Goal: Complete application form: Complete application form

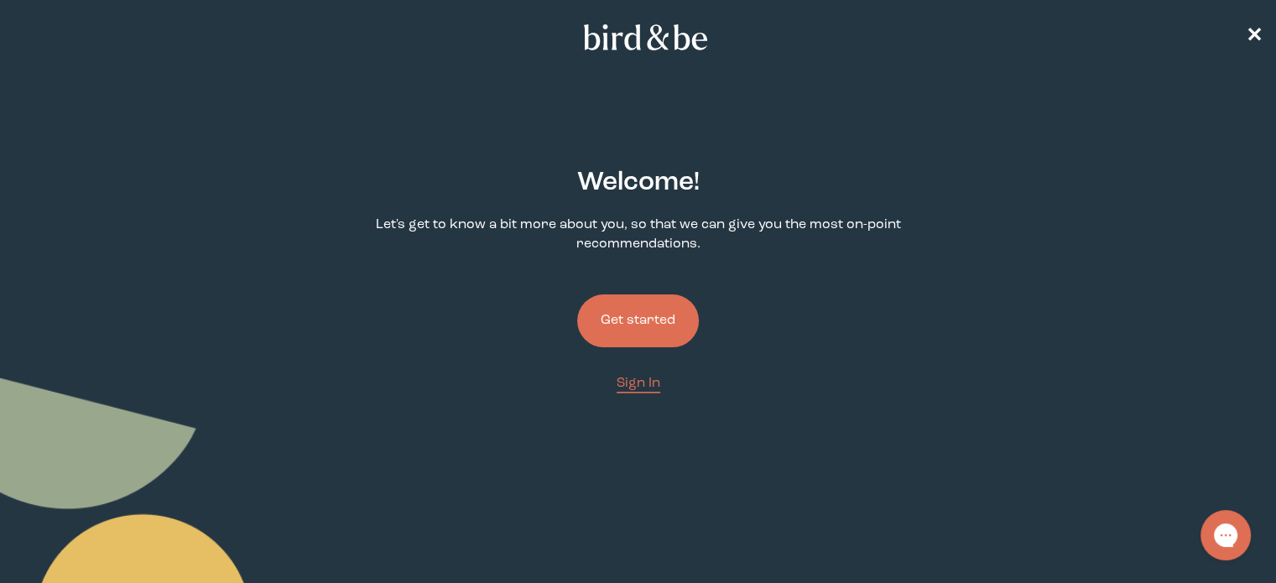
click at [664, 331] on button "Get started" at bounding box center [638, 320] width 122 height 53
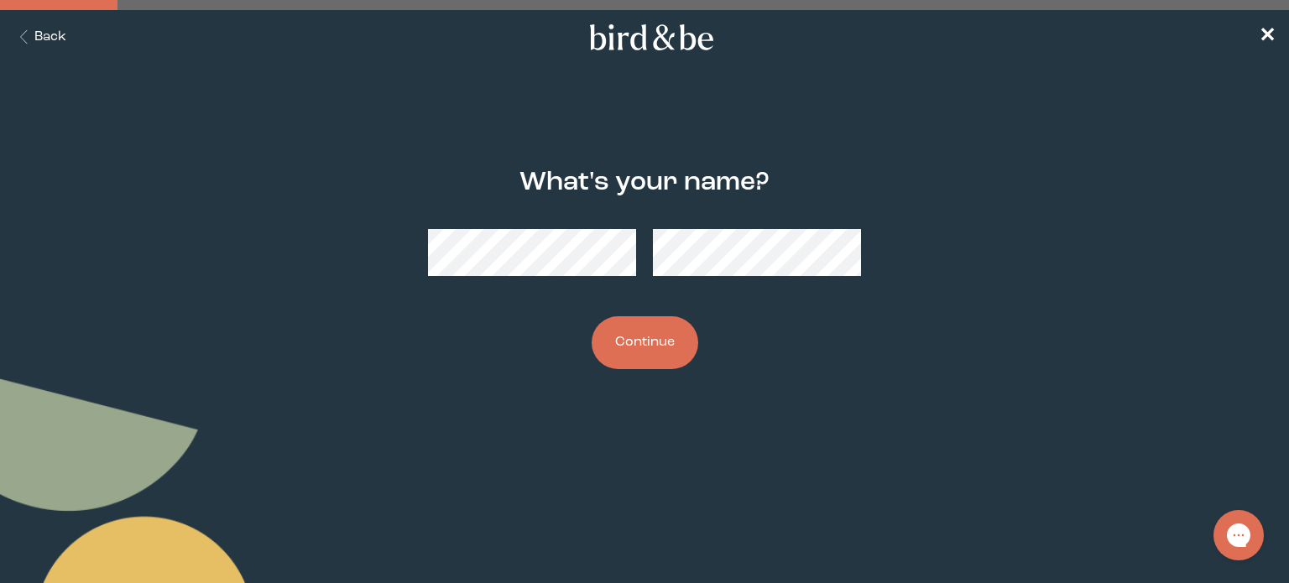
click at [643, 337] on button "Continue" at bounding box center [644, 342] width 107 height 53
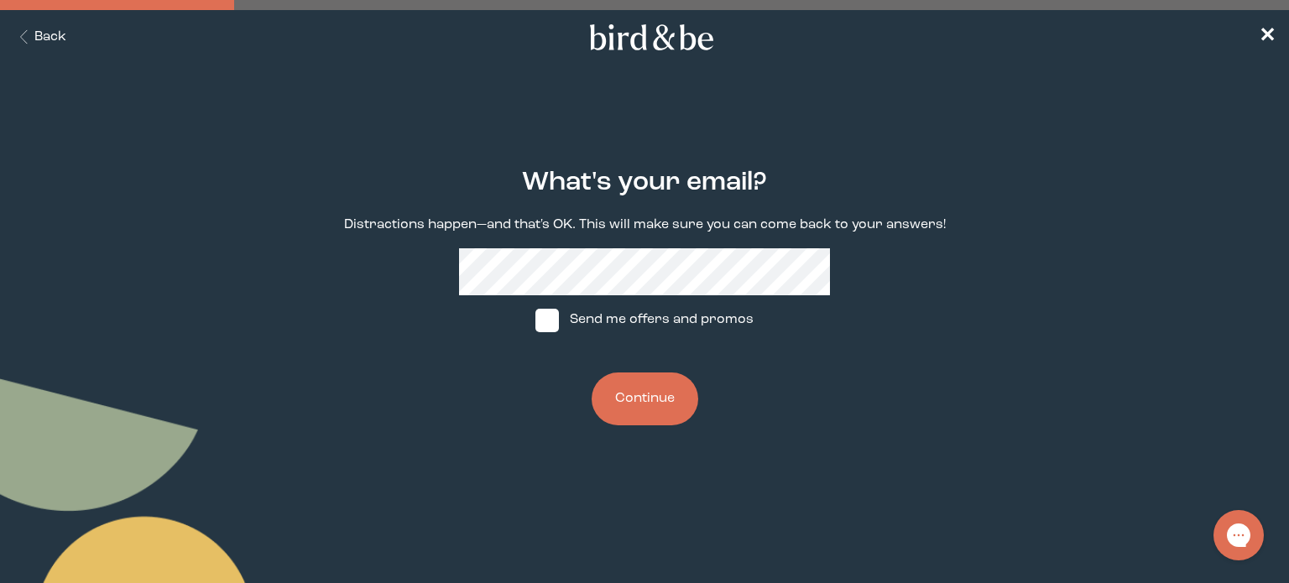
click at [369, 221] on div "What's your email? Distractions happen—and that's OK. This will make sure you c…" at bounding box center [644, 297] width 617 height 310
click at [659, 401] on button "Continue" at bounding box center [644, 398] width 107 height 53
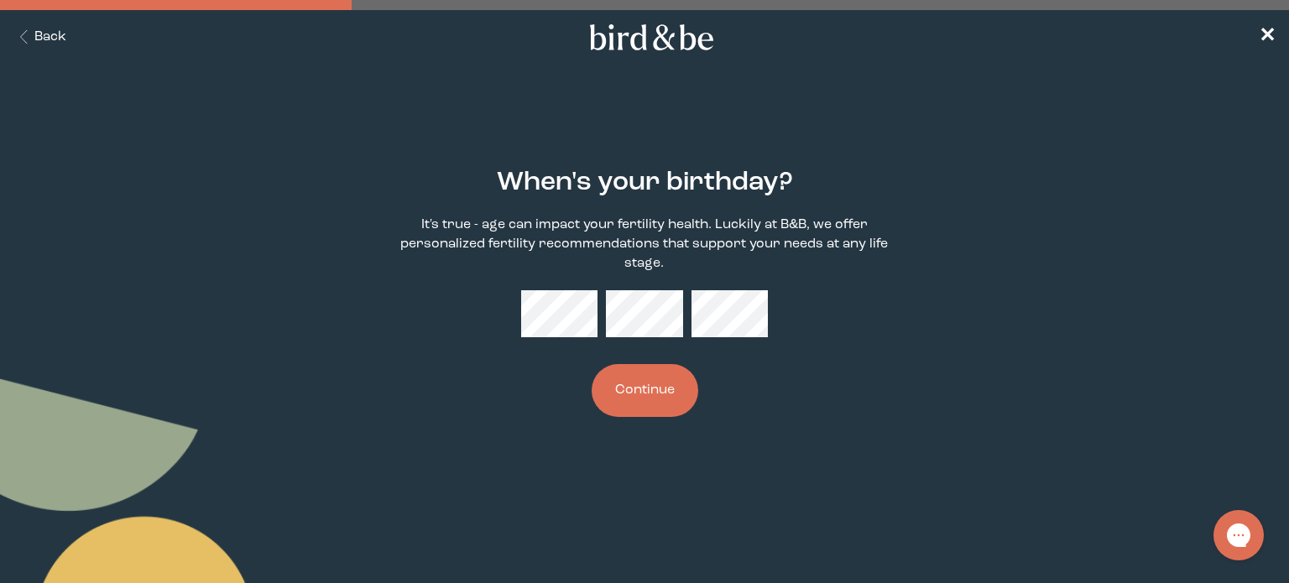
click at [656, 391] on button "Continue" at bounding box center [644, 390] width 107 height 53
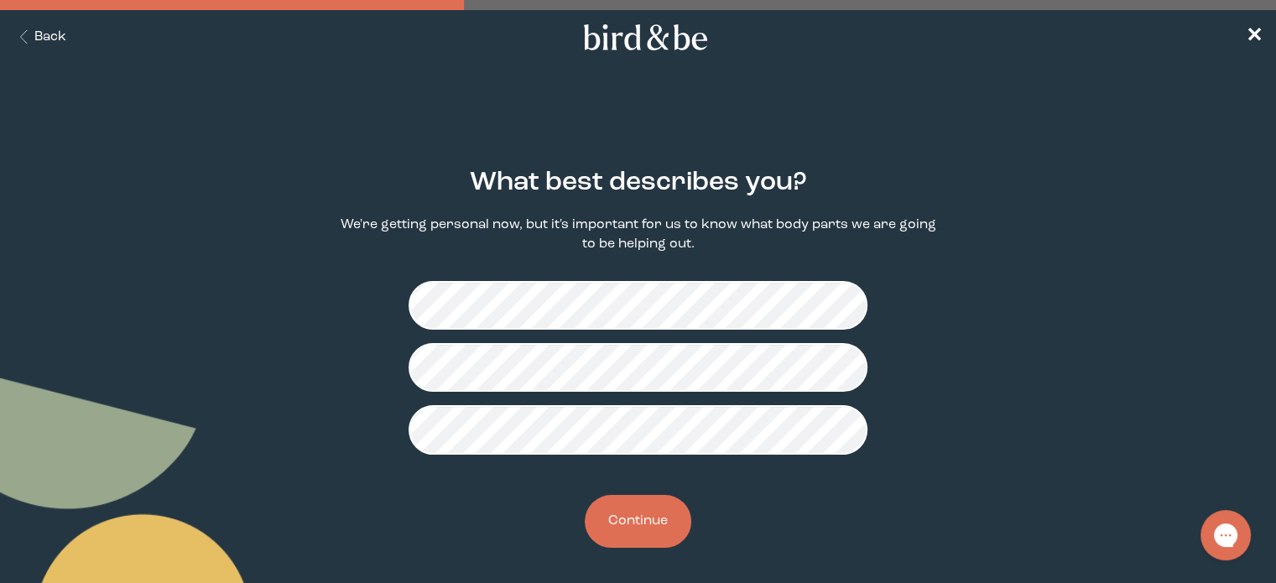
click at [648, 513] on button "Continue" at bounding box center [638, 521] width 107 height 53
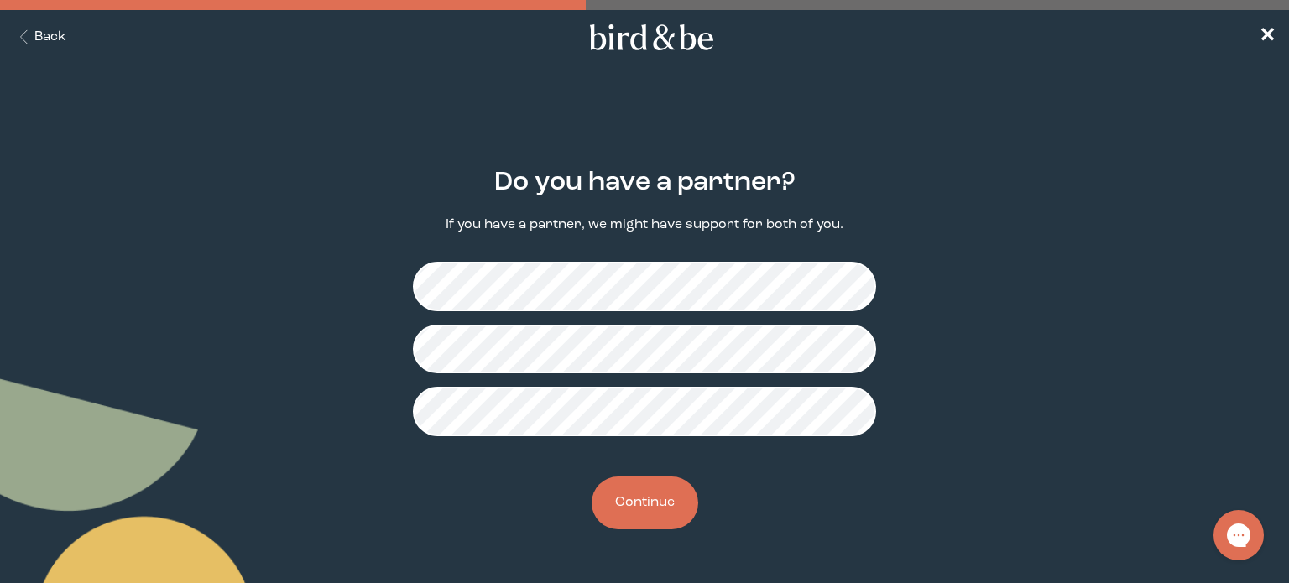
click at [672, 518] on button "Continue" at bounding box center [644, 502] width 107 height 53
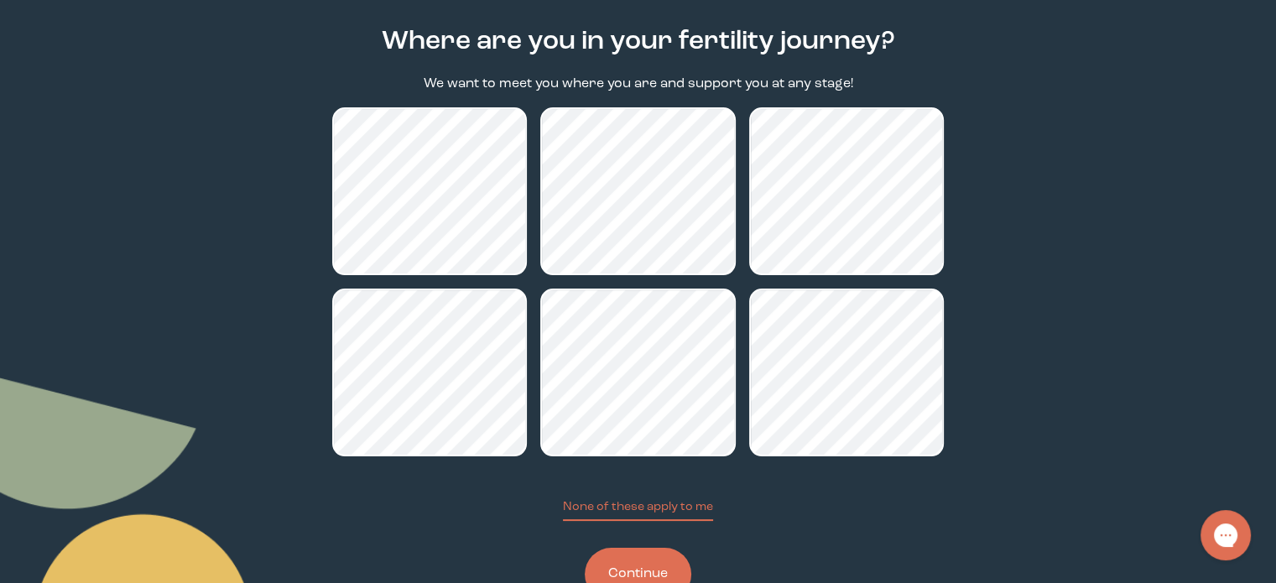
scroll to position [199, 0]
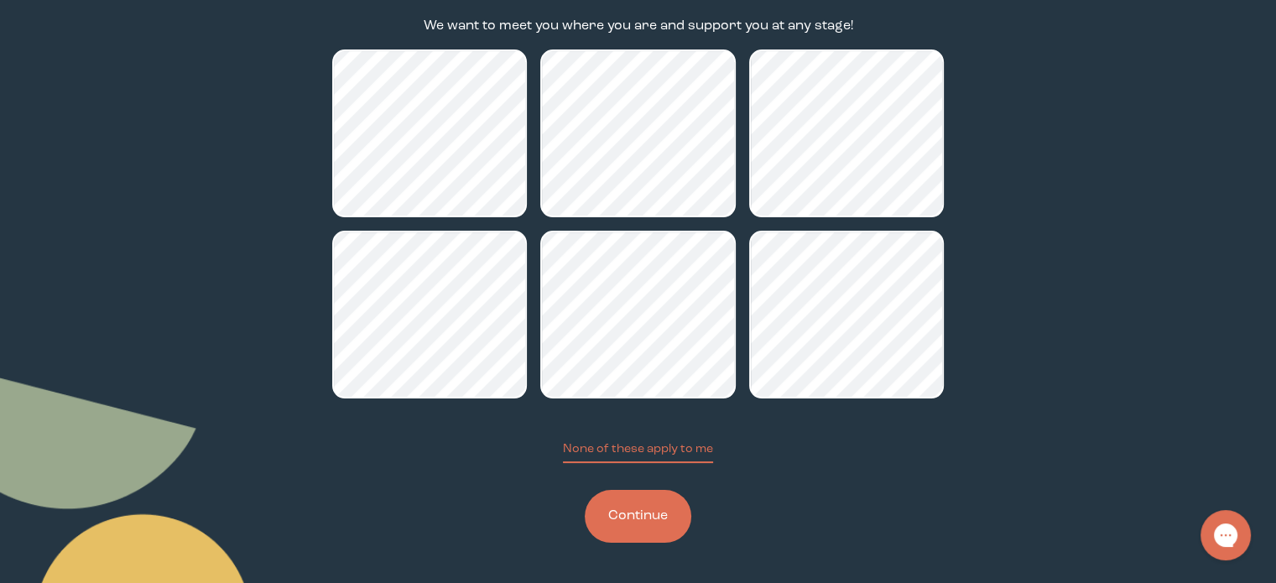
click at [620, 508] on button "Continue" at bounding box center [638, 516] width 107 height 53
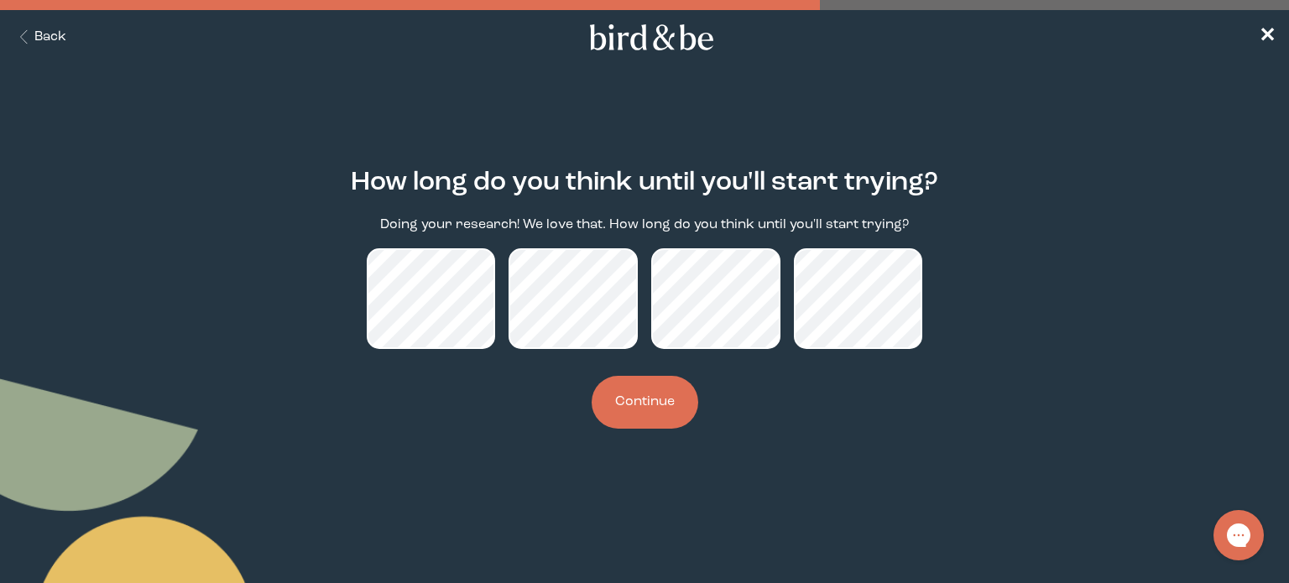
click at [632, 399] on button "Continue" at bounding box center [644, 402] width 107 height 53
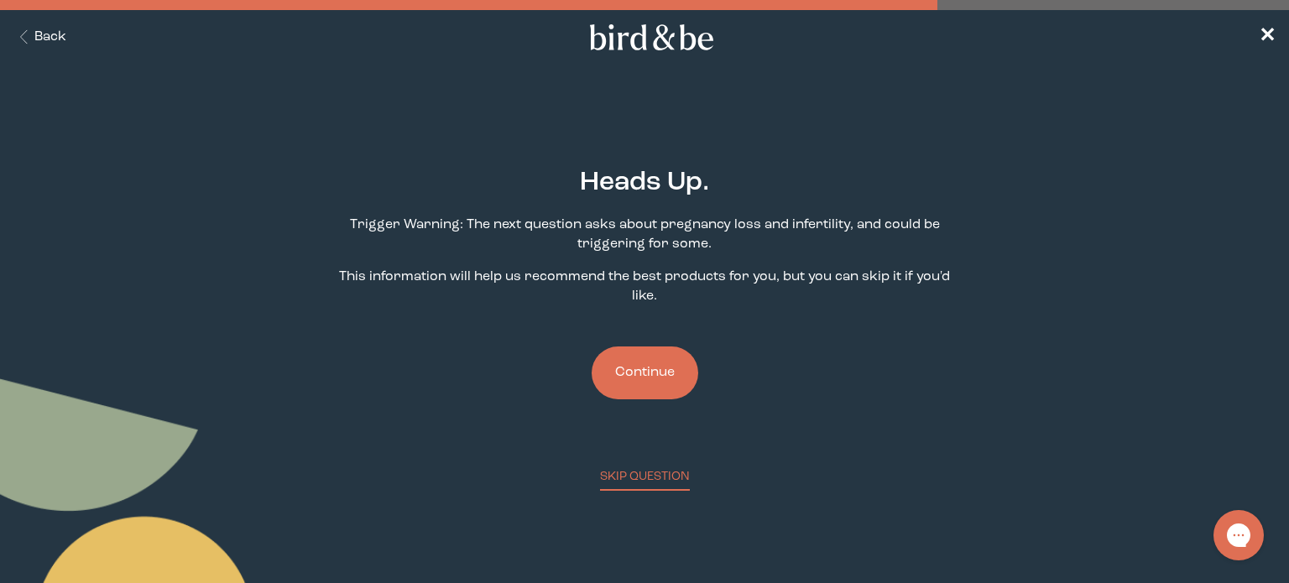
click at [632, 399] on button "Continue" at bounding box center [644, 372] width 107 height 53
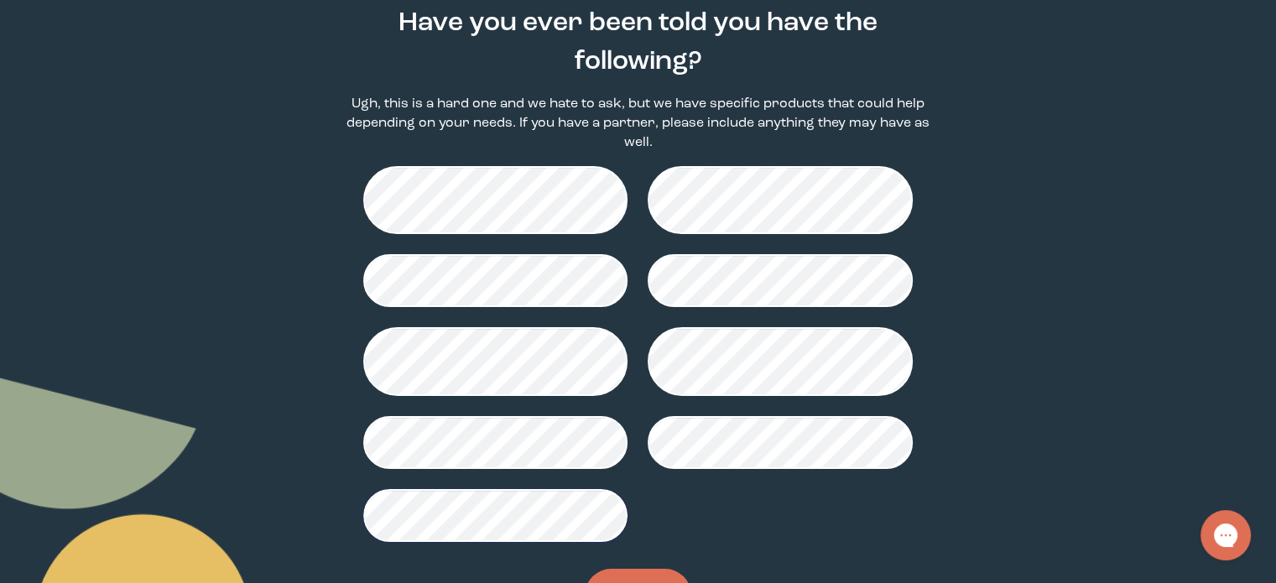
scroll to position [220, 0]
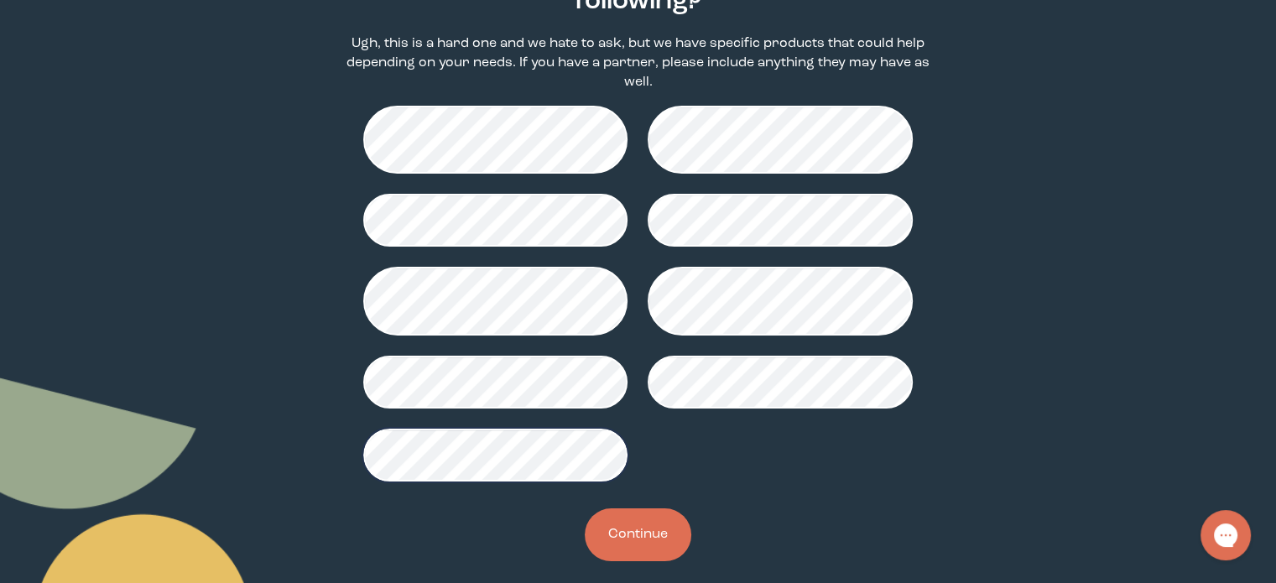
click at [622, 511] on button "Continue" at bounding box center [638, 534] width 107 height 53
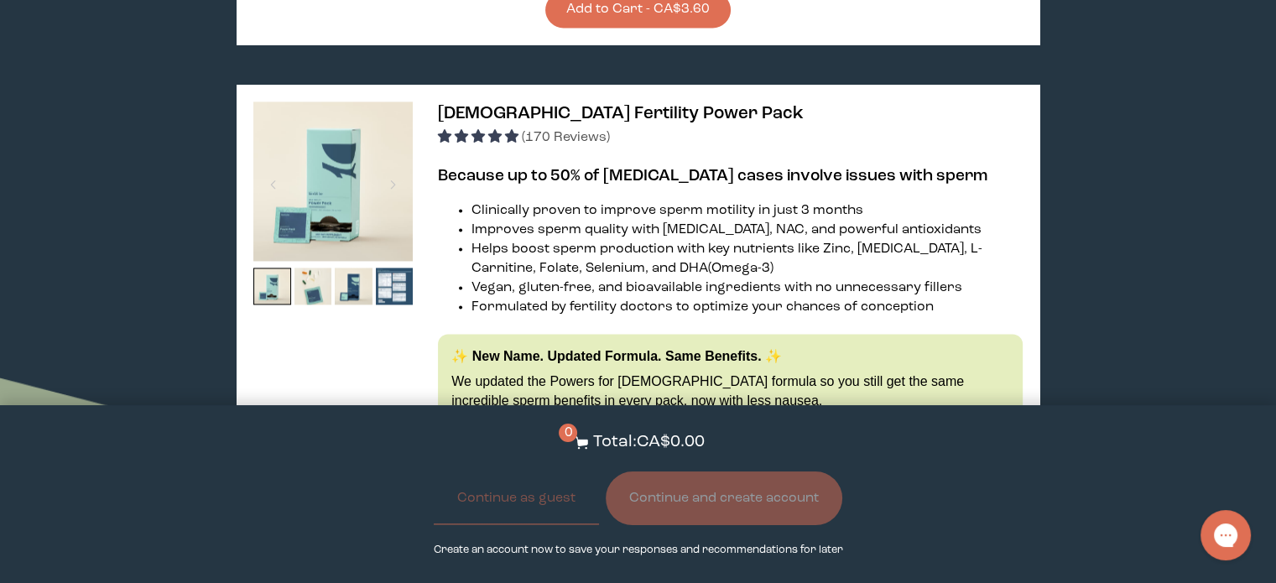
scroll to position [2490, 0]
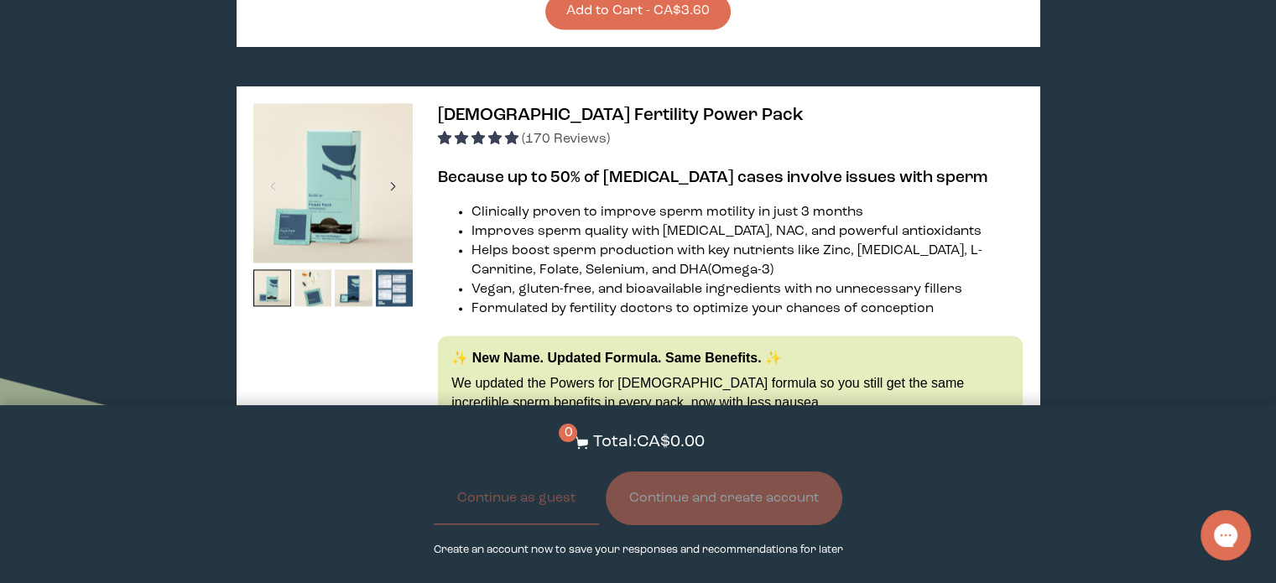
click at [393, 205] on div at bounding box center [393, 186] width 23 height 37
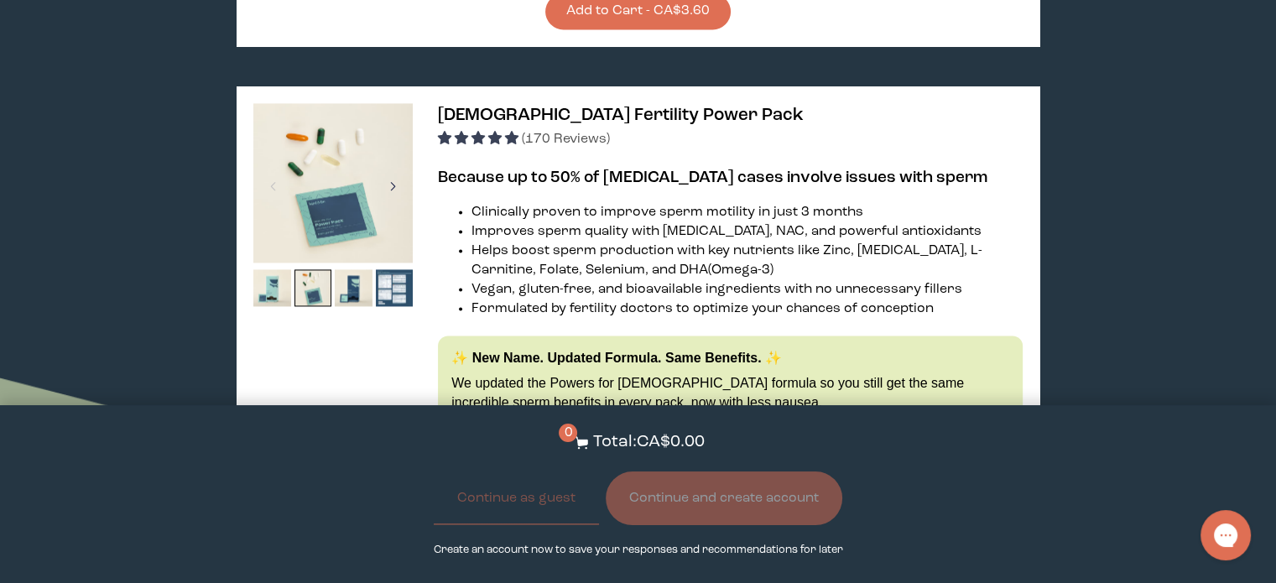
click at [393, 205] on div at bounding box center [393, 186] width 23 height 37
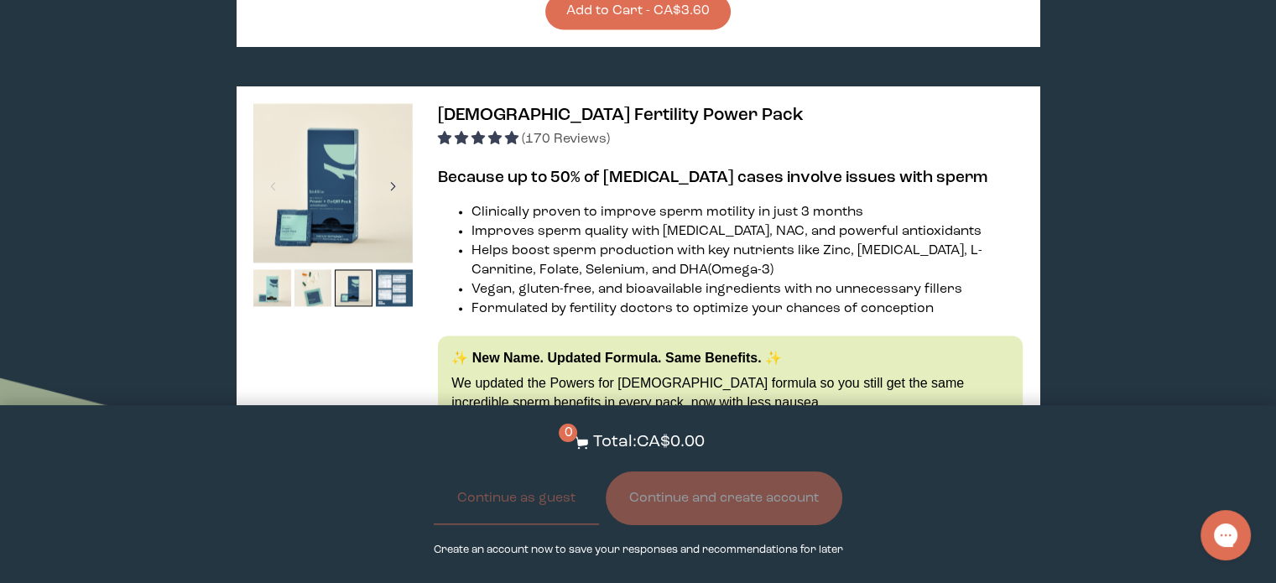
click at [393, 205] on div at bounding box center [393, 186] width 23 height 37
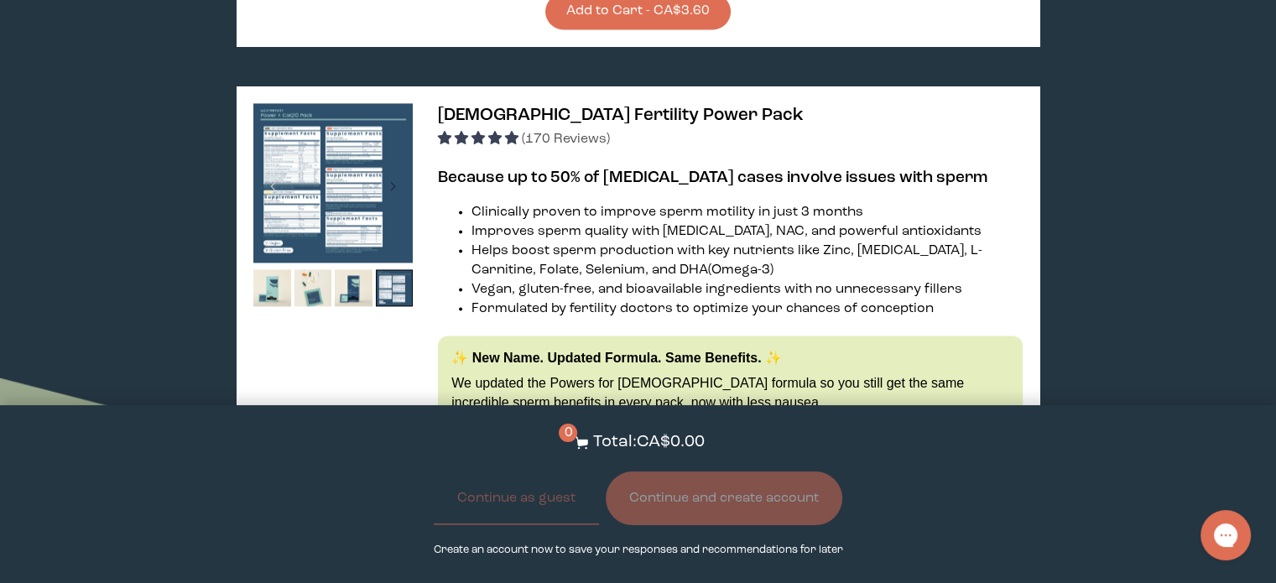
click at [393, 205] on div at bounding box center [393, 186] width 23 height 37
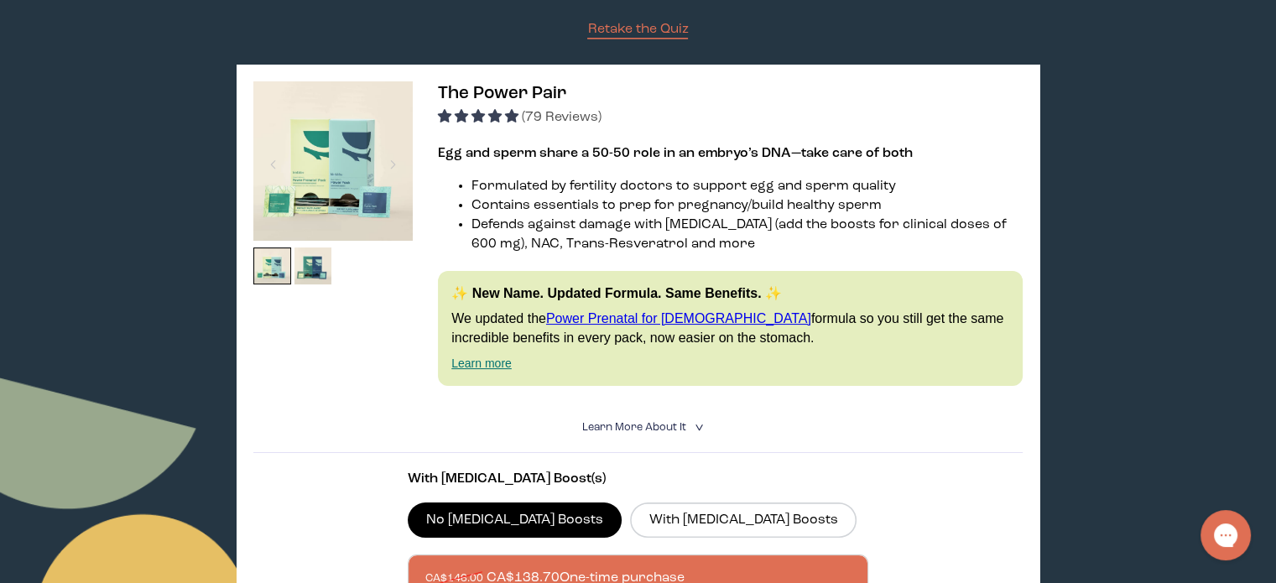
scroll to position [244, 0]
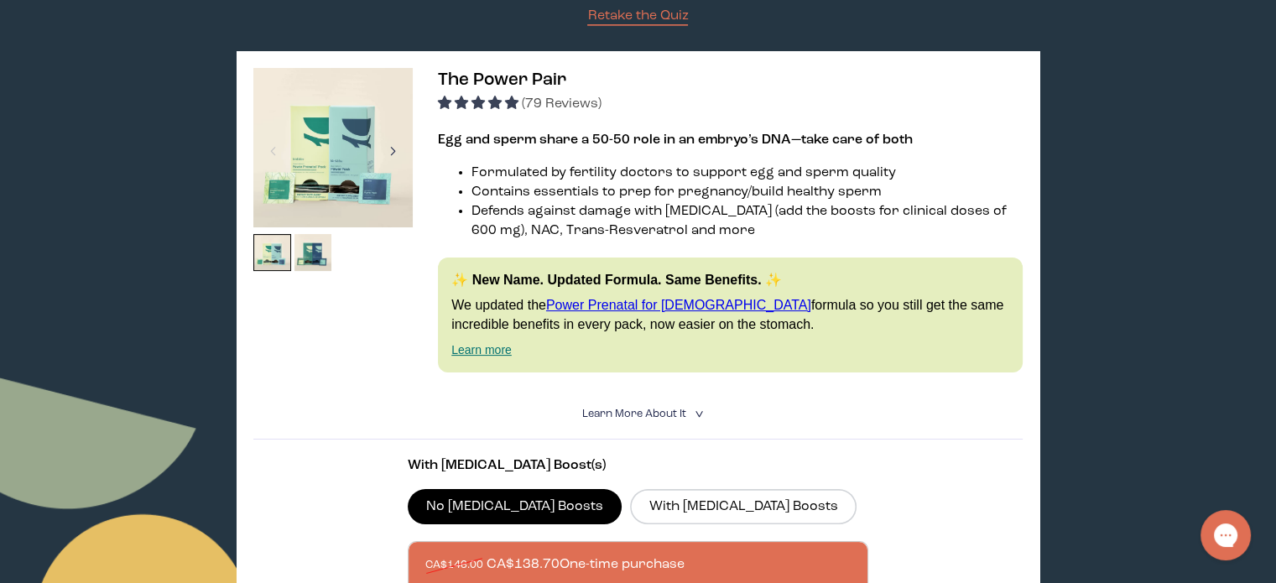
click at [398, 157] on div at bounding box center [393, 151] width 23 height 37
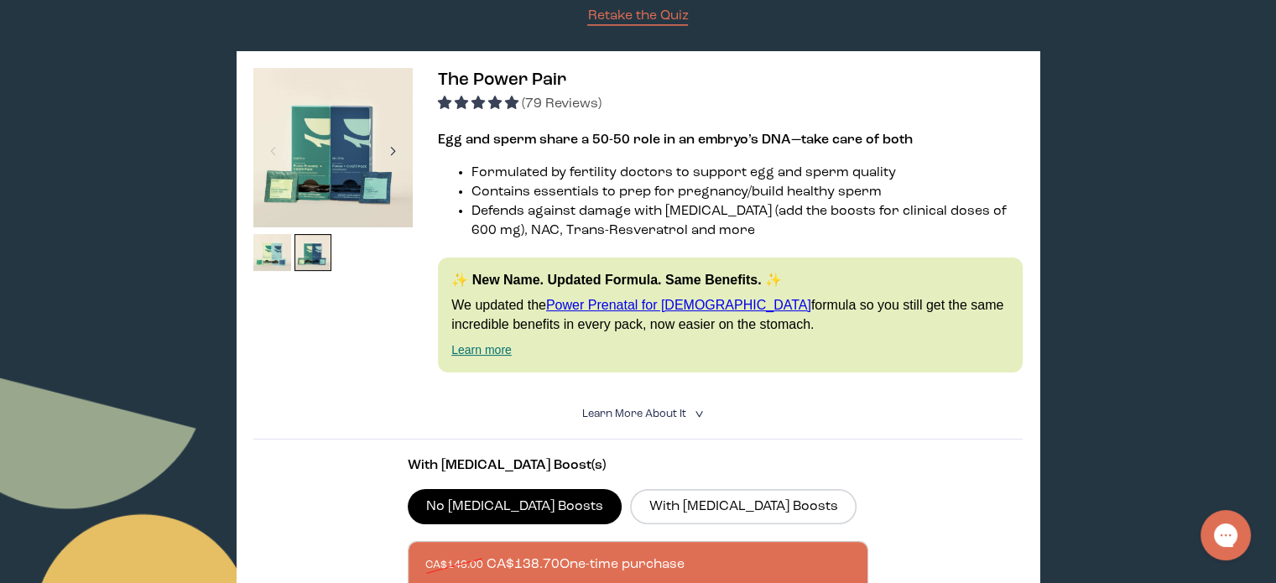
click at [398, 157] on div at bounding box center [393, 151] width 23 height 37
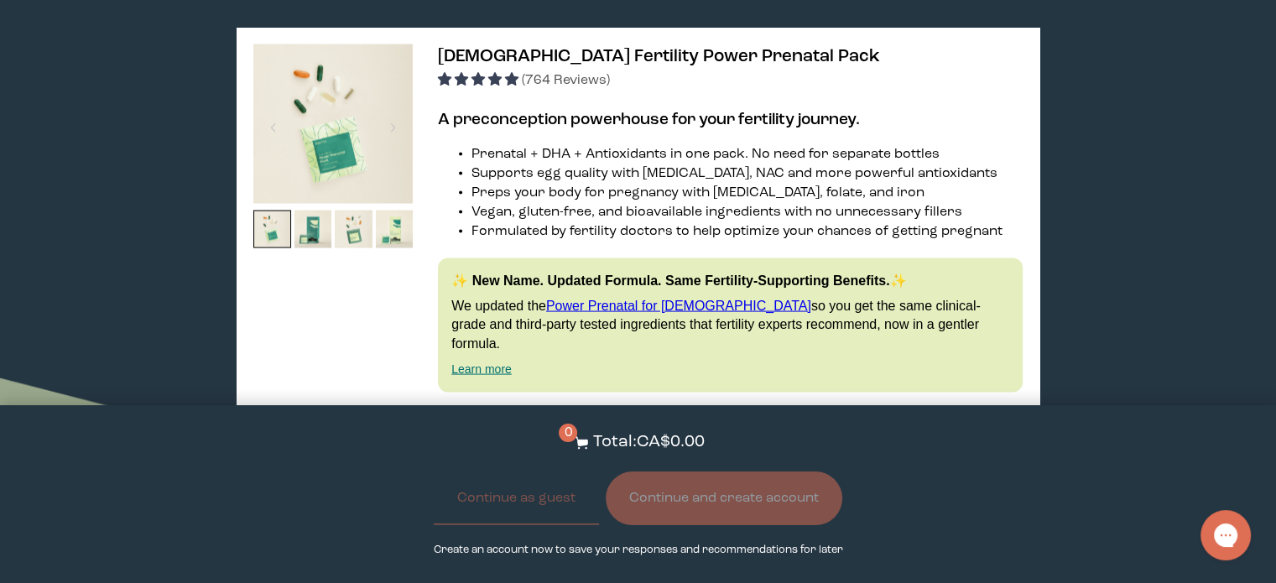
scroll to position [3305, 0]
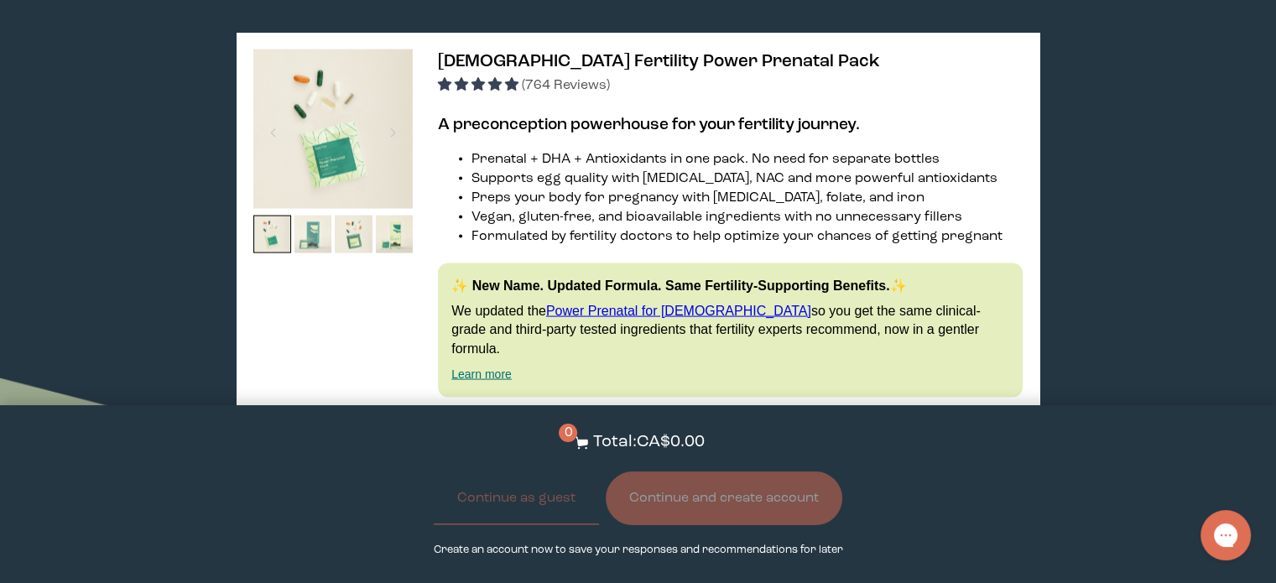
click at [300, 253] on img at bounding box center [313, 235] width 38 height 38
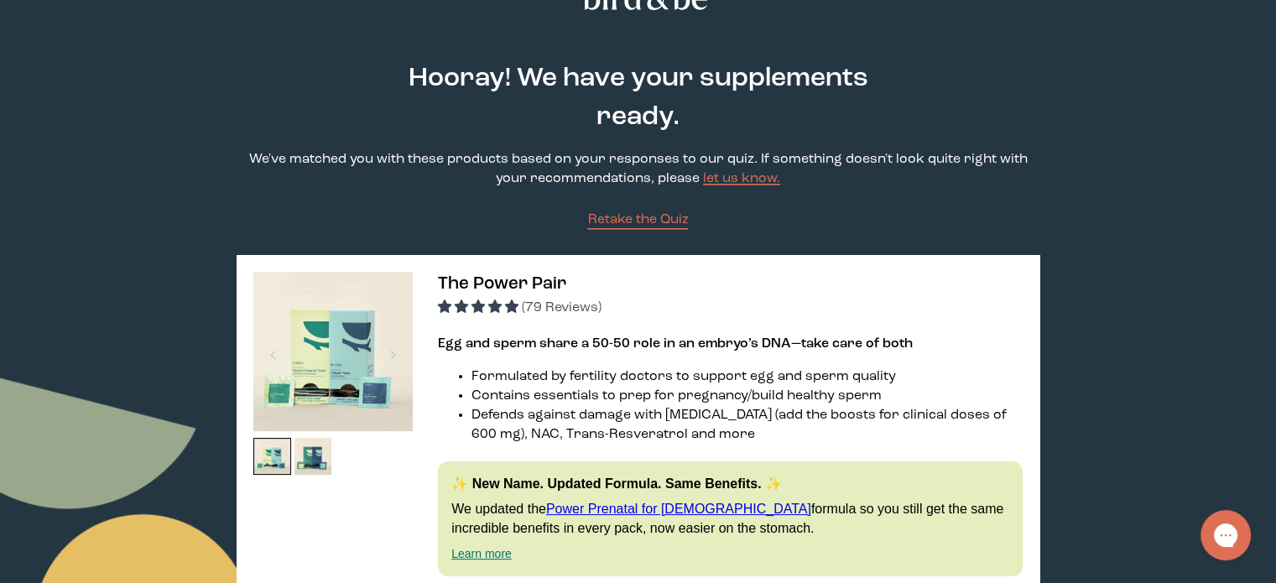
scroll to position [40, 0]
